Goal: Task Accomplishment & Management: Manage account settings

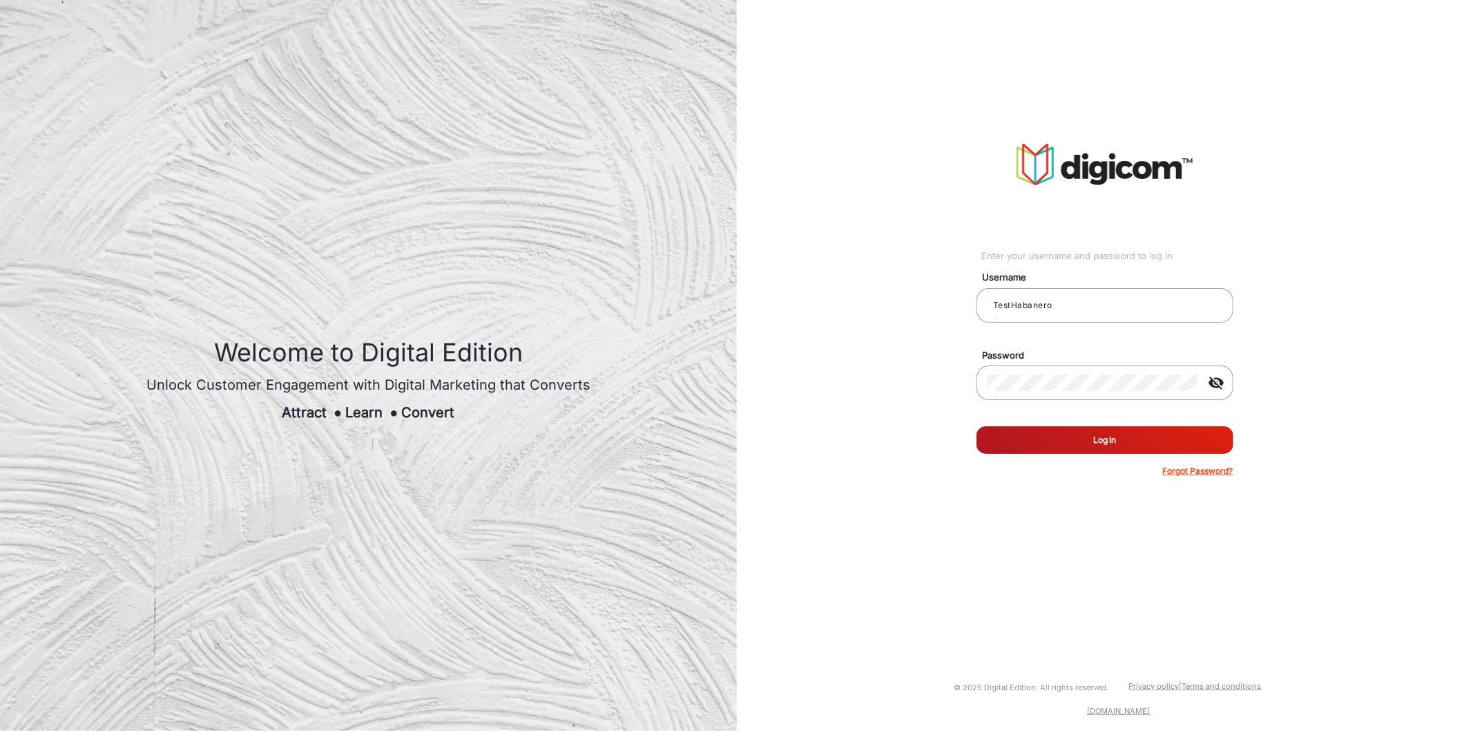
click at [1062, 432] on button "Log In" at bounding box center [1104, 440] width 257 height 28
click at [1066, 285] on div "Username TestHabanero" at bounding box center [1105, 299] width 278 height 75
click at [1066, 297] on input "TestHabanero" at bounding box center [1105, 305] width 235 height 17
click at [1129, 306] on input "email" at bounding box center [1105, 305] width 235 height 17
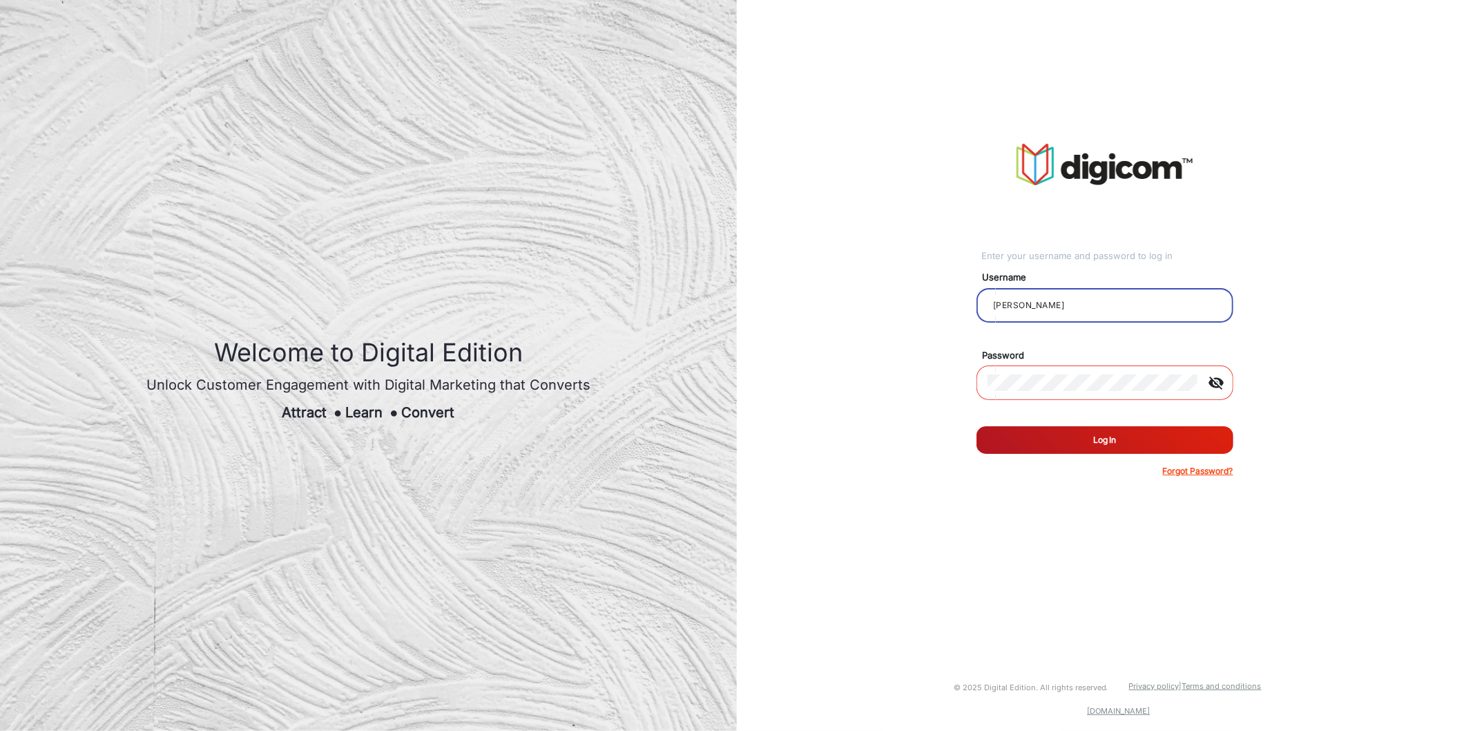
type input "J"
type input "[PERSON_NAME]"
click at [1092, 371] on div at bounding box center [1093, 382] width 210 height 39
click at [976, 426] on button "Log In" at bounding box center [1104, 440] width 257 height 28
